Goal: Obtain resource: Download file/media

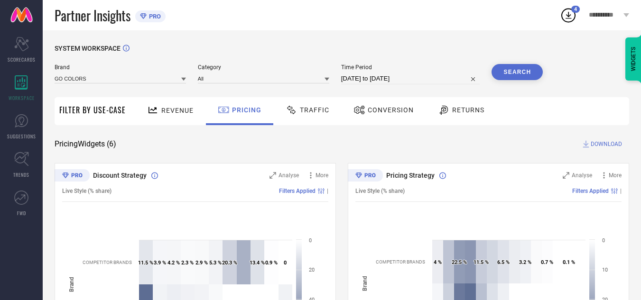
click at [567, 16] on icon at bounding box center [568, 15] width 6 height 7
click at [449, 48] on div "SYSTEM WORKSPACE" at bounding box center [342, 54] width 574 height 19
click at [388, 82] on input "[DATE] to [DATE]" at bounding box center [410, 78] width 139 height 11
select select "11"
select select "2024"
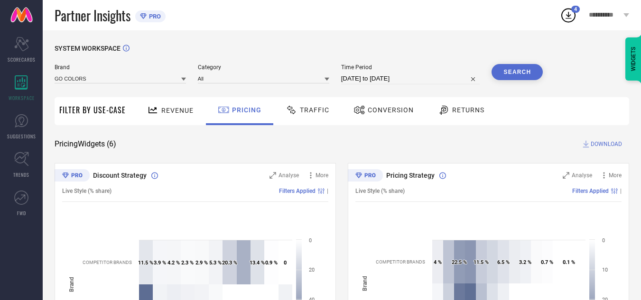
select select "2025"
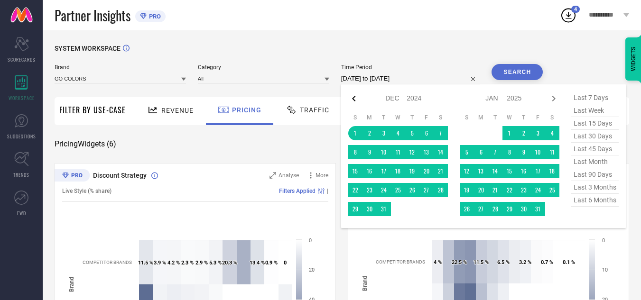
click at [353, 100] on icon at bounding box center [353, 98] width 11 height 11
select select "10"
select select "2024"
select select "11"
select select "2024"
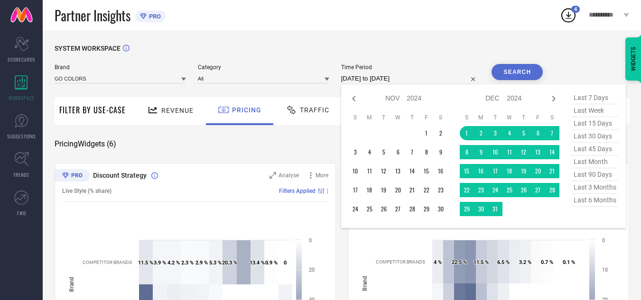
click at [353, 100] on icon at bounding box center [353, 98] width 11 height 11
select select "9"
select select "2024"
select select "10"
select select "2024"
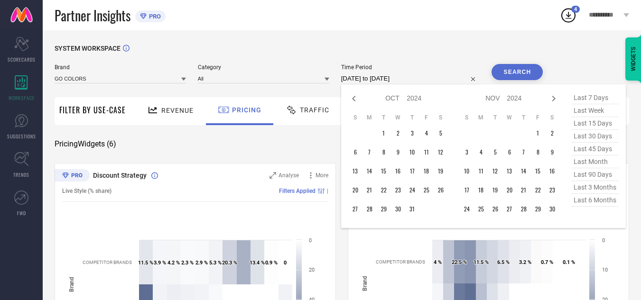
click at [353, 100] on icon at bounding box center [353, 98] width 11 height 11
select select "8"
select select "2024"
select select "9"
select select "2024"
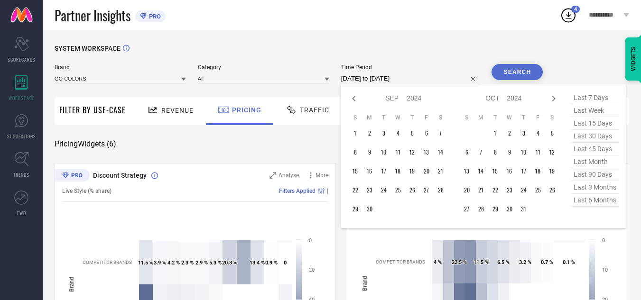
click at [353, 100] on icon at bounding box center [353, 98] width 11 height 11
select select "7"
select select "2024"
select select "8"
select select "2024"
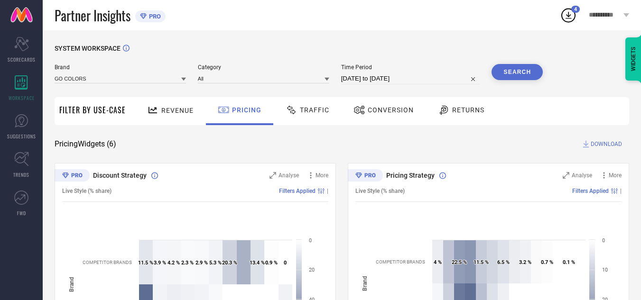
click at [396, 81] on input "[DATE] to [DATE]" at bounding box center [410, 78] width 139 height 11
select select "11"
select select "2024"
select select "2025"
click at [319, 112] on span "Traffic" at bounding box center [314, 110] width 29 height 8
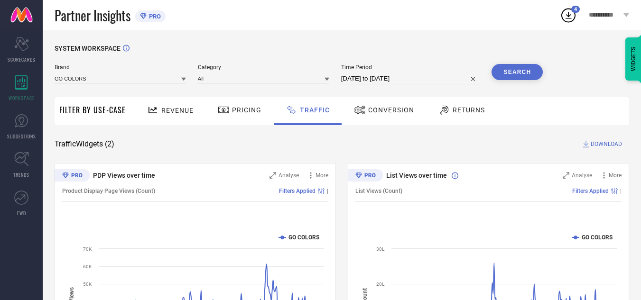
click at [380, 70] on span "Time Period" at bounding box center [410, 67] width 139 height 7
select select "11"
select select "2024"
select select "2025"
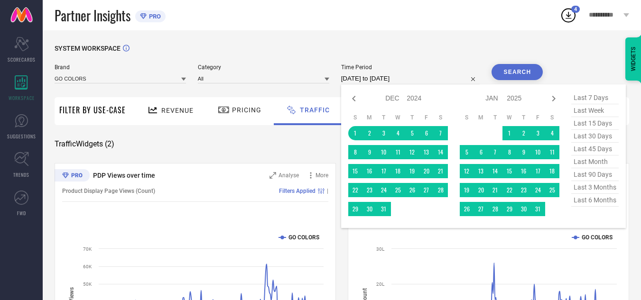
click at [380, 74] on input "[DATE] to [DATE]" at bounding box center [410, 78] width 139 height 11
click at [361, 100] on div "Jan Feb Mar Apr May Jun [DATE] Aug Sep Oct Nov [DATE] 2015 2016 2017 2018 2019 …" at bounding box center [398, 99] width 100 height 14
click at [357, 99] on icon at bounding box center [353, 98] width 11 height 11
select select "10"
select select "2024"
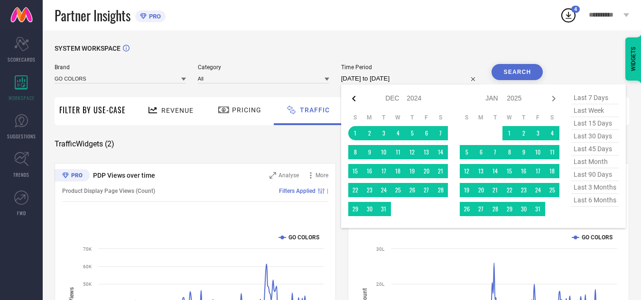
select select "11"
select select "2024"
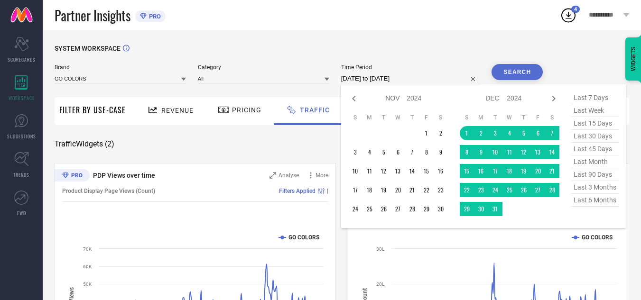
click at [357, 99] on icon at bounding box center [353, 98] width 11 height 11
select select "9"
select select "2024"
select select "10"
select select "2024"
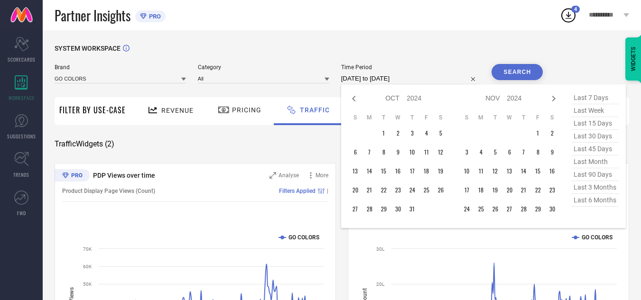
click at [357, 99] on icon at bounding box center [353, 98] width 11 height 11
select select "8"
select select "2024"
select select "9"
select select "2024"
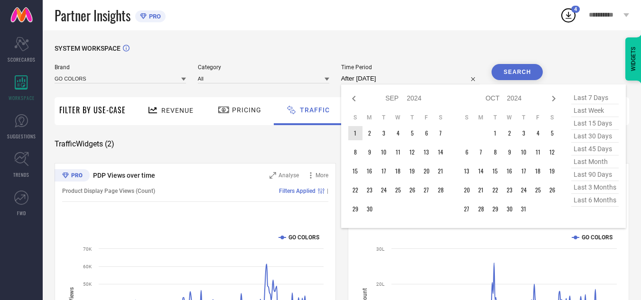
click at [356, 135] on td "1" at bounding box center [355, 133] width 14 height 14
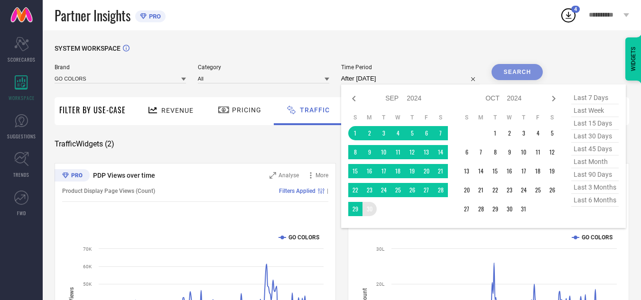
type input "[DATE] to [DATE]"
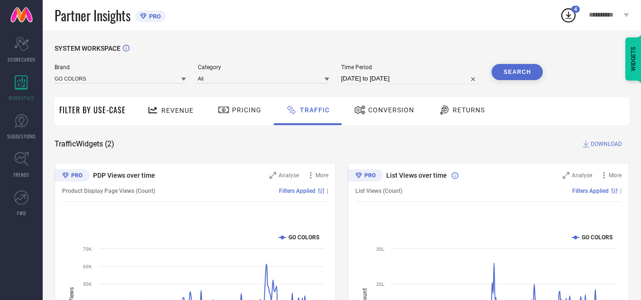
click at [516, 66] on button "Search" at bounding box center [516, 72] width 51 height 16
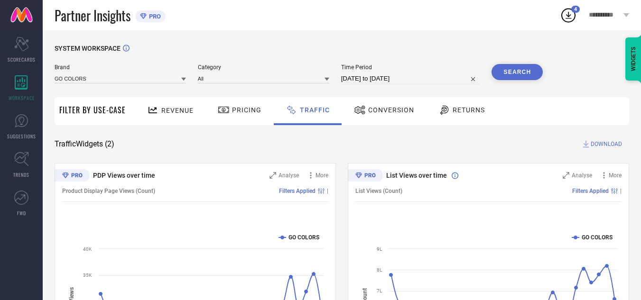
select select "8"
select select "2024"
select select "9"
select select "2024"
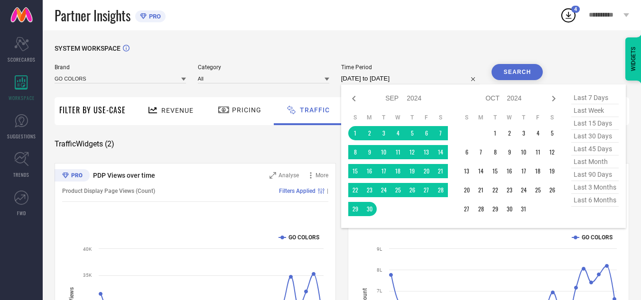
click at [431, 79] on input "[DATE] to [DATE]" at bounding box center [410, 78] width 139 height 11
click at [355, 97] on icon at bounding box center [353, 99] width 3 height 6
select select "7"
select select "2024"
select select "8"
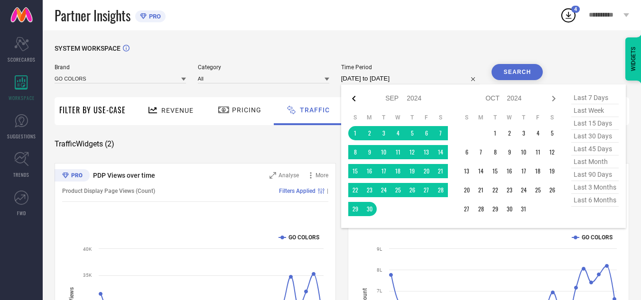
select select "2024"
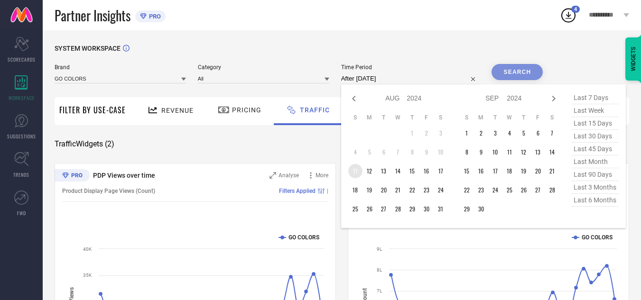
click at [354, 174] on td "11" at bounding box center [355, 171] width 14 height 14
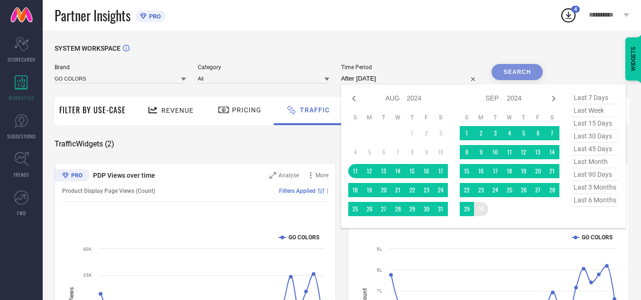
type input "[DATE] to [DATE]"
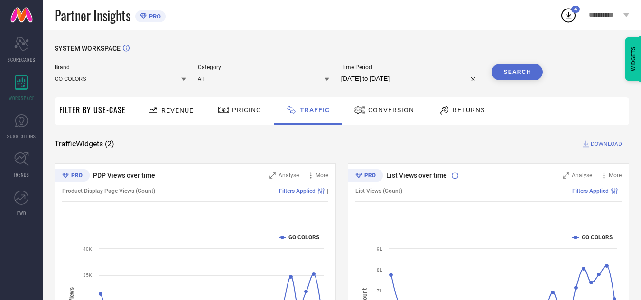
click at [526, 73] on button "Search" at bounding box center [516, 72] width 51 height 16
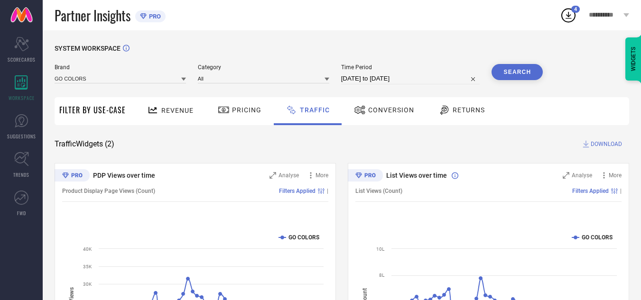
click at [393, 120] on div "Conversion" at bounding box center [384, 111] width 84 height 28
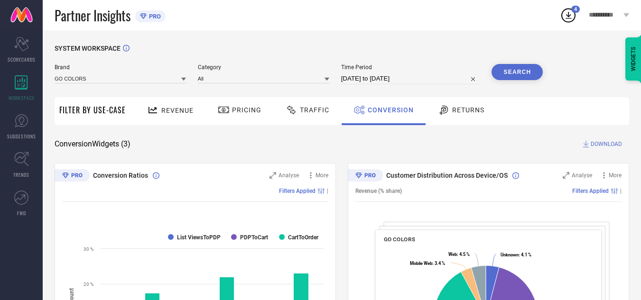
click at [609, 142] on span "DOWNLOAD" at bounding box center [606, 143] width 31 height 9
click at [602, 141] on span "DOWNLOAD" at bounding box center [606, 143] width 31 height 9
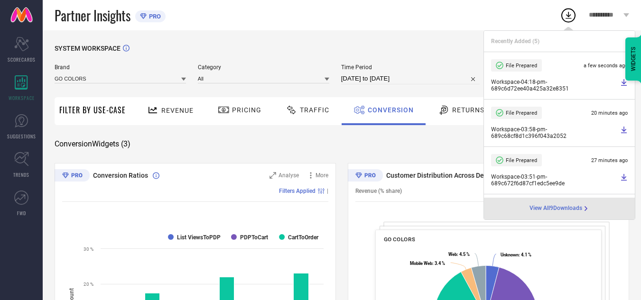
click at [419, 48] on div "SYSTEM WORKSPACE" at bounding box center [342, 54] width 574 height 19
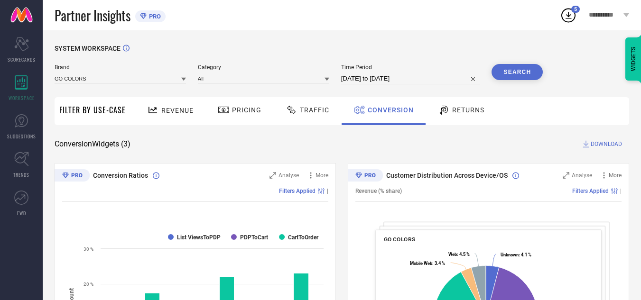
click at [371, 81] on input "[DATE] to [DATE]" at bounding box center [410, 78] width 139 height 11
select select "7"
select select "2024"
select select "8"
select select "2024"
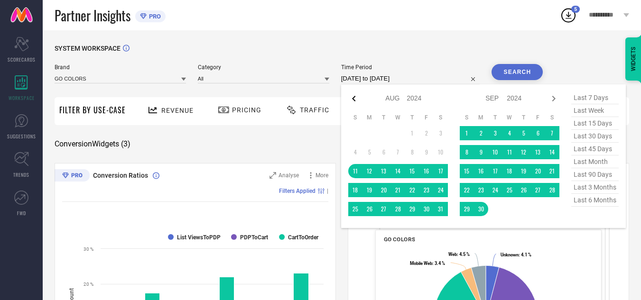
click at [357, 98] on icon at bounding box center [353, 98] width 11 height 11
select select "6"
select select "2024"
select select "7"
select select "2024"
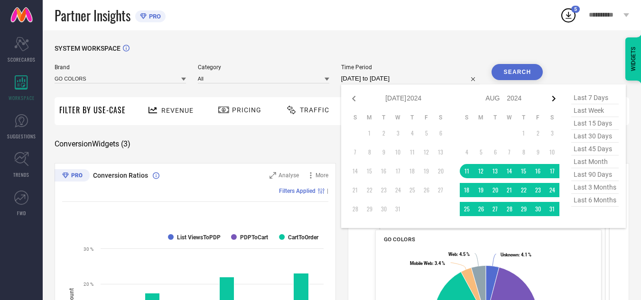
click at [556, 98] on icon at bounding box center [553, 98] width 11 height 11
select select "7"
select select "2024"
select select "8"
select select "2024"
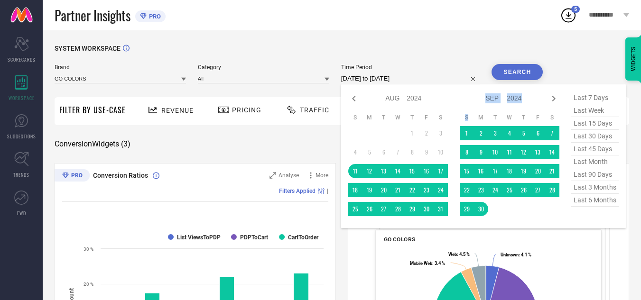
click at [556, 98] on icon at bounding box center [553, 98] width 11 height 11
select select "8"
select select "2024"
select select "9"
select select "2024"
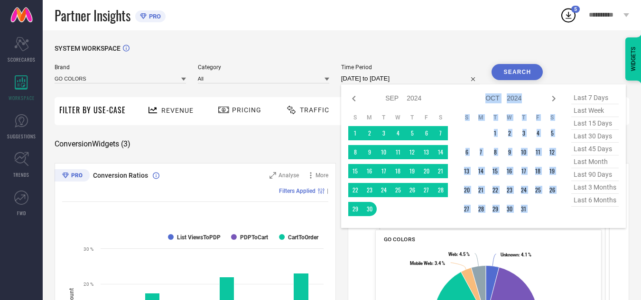
click at [556, 98] on icon at bounding box center [553, 98] width 11 height 11
select select "9"
select select "2024"
select select "10"
select select "2024"
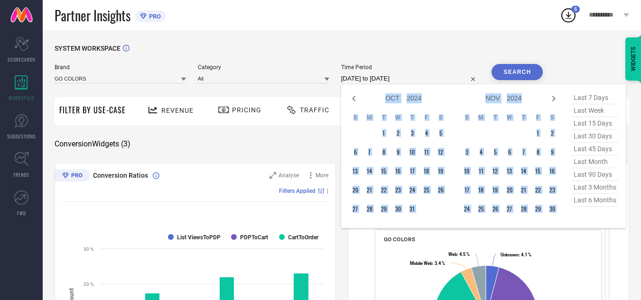
click at [556, 98] on icon at bounding box center [553, 98] width 11 height 11
select select "10"
select select "2024"
select select "11"
select select "2024"
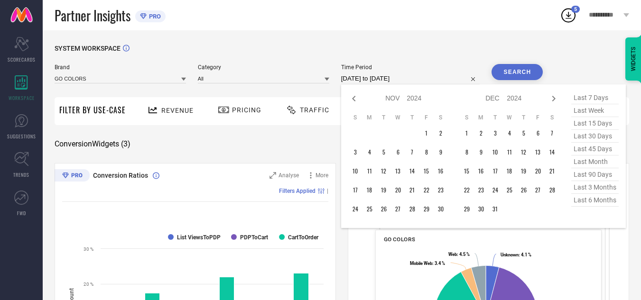
click at [556, 98] on icon at bounding box center [553, 98] width 11 height 11
select select "11"
select select "2024"
select select "2025"
click at [556, 98] on icon at bounding box center [553, 98] width 11 height 11
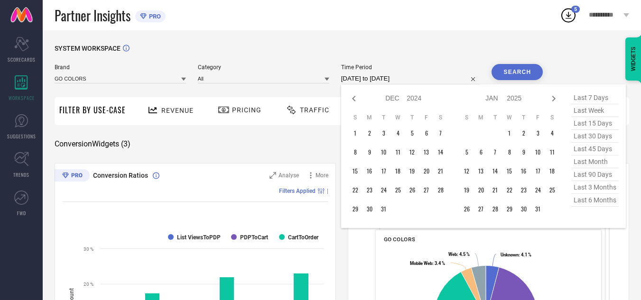
select select "2025"
select select "1"
select select "2025"
click at [556, 98] on icon at bounding box center [553, 98] width 11 height 11
select select "1"
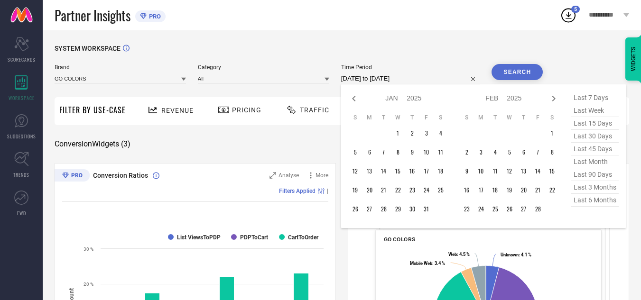
select select "2025"
select select "2"
select select "2025"
click at [556, 98] on icon at bounding box center [553, 98] width 11 height 11
select select "2"
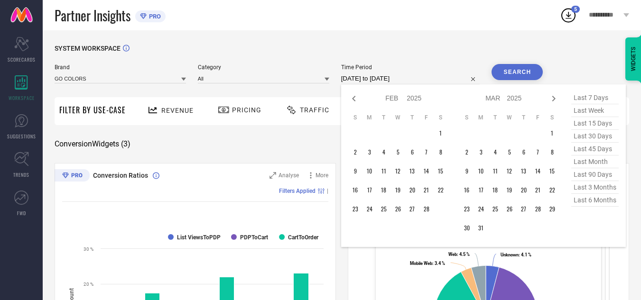
select select "2025"
select select "3"
select select "2025"
click at [556, 98] on icon at bounding box center [553, 98] width 11 height 11
select select "3"
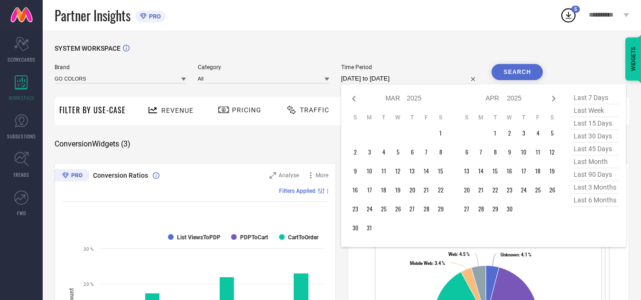
select select "2025"
select select "4"
select select "2025"
click at [388, 131] on td "1" at bounding box center [384, 133] width 14 height 14
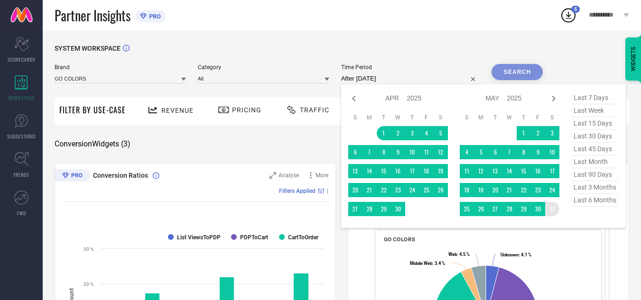
type input "[DATE] to [DATE]"
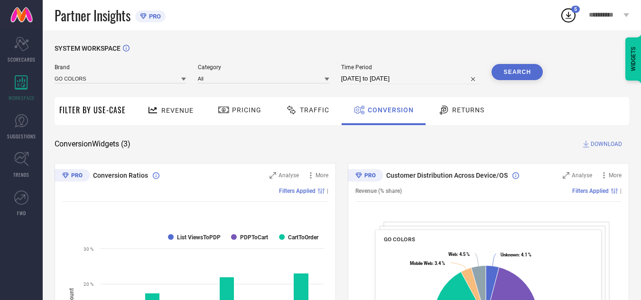
click at [521, 72] on button "Search" at bounding box center [516, 72] width 51 height 16
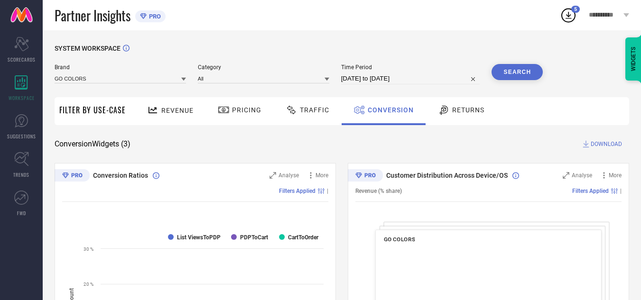
click at [602, 144] on span "DOWNLOAD" at bounding box center [606, 143] width 31 height 9
